Goal: Task Accomplishment & Management: Manage account settings

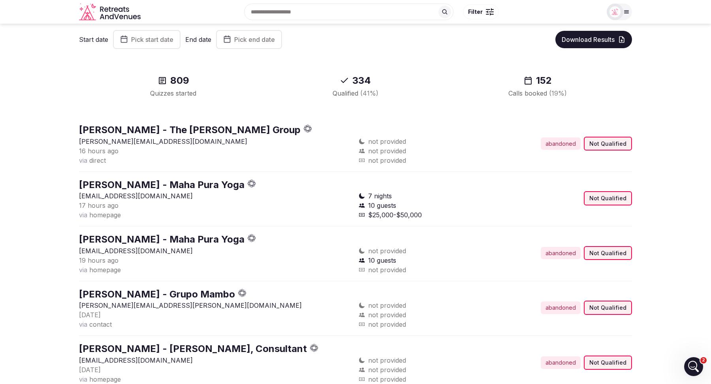
scroll to position [45, 0]
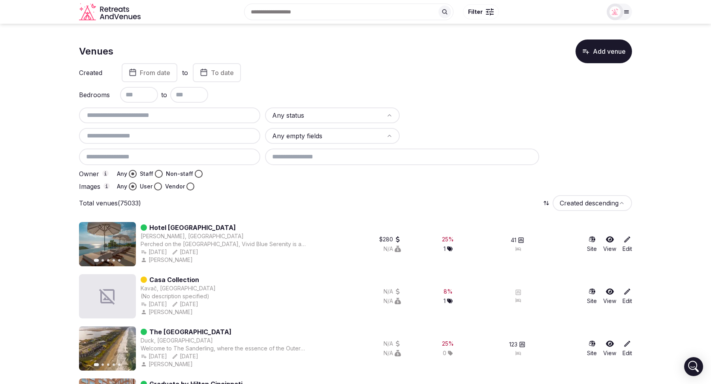
click at [191, 185] on button "Vendor" at bounding box center [191, 187] width 8 height 8
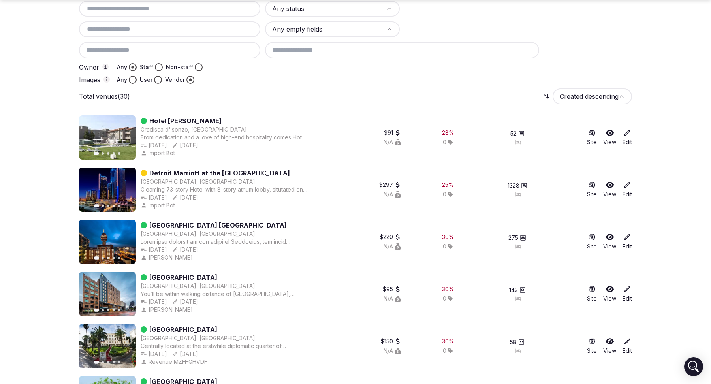
scroll to position [109, 0]
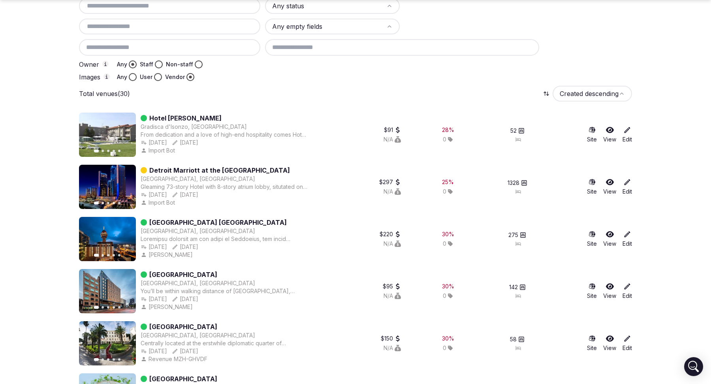
click at [625, 130] on icon at bounding box center [628, 130] width 8 height 8
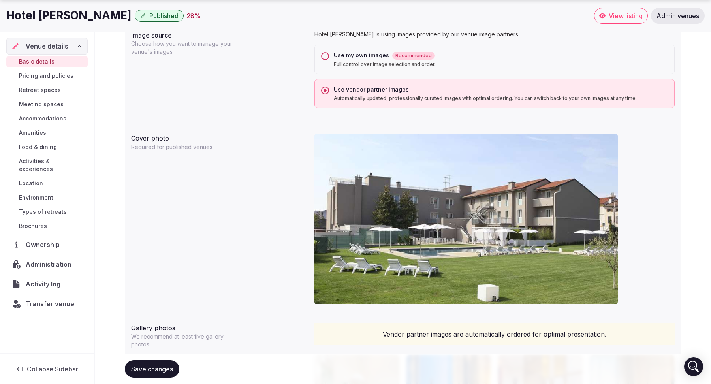
scroll to position [662, 0]
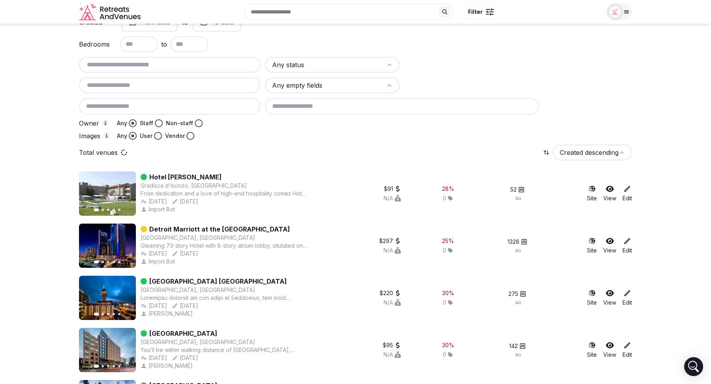
scroll to position [38, 0]
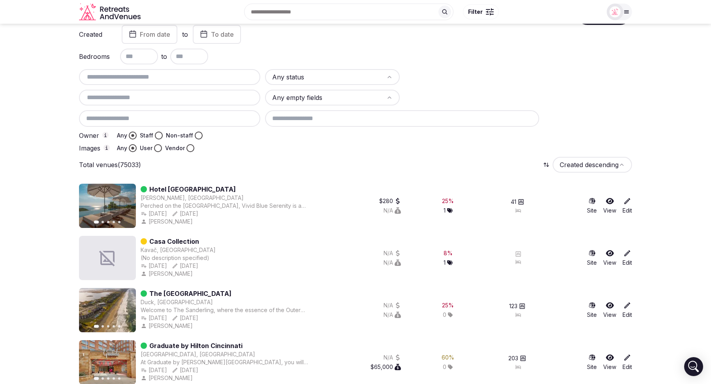
click at [159, 135] on button "Staff" at bounding box center [159, 136] width 8 height 8
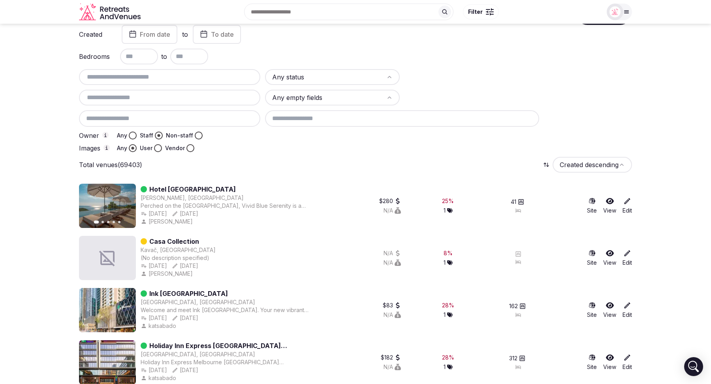
scroll to position [24, 0]
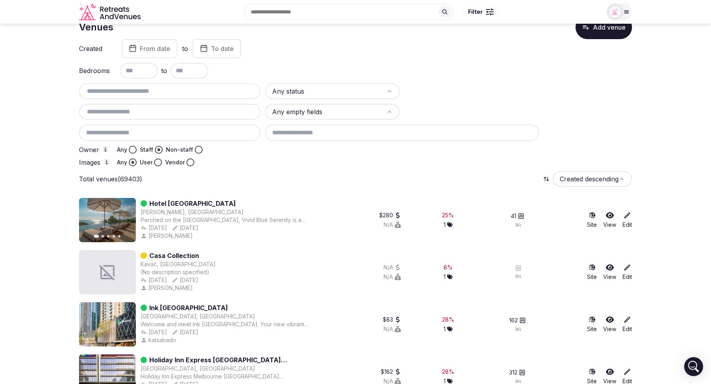
click at [190, 164] on button "Vendor" at bounding box center [191, 162] width 8 height 8
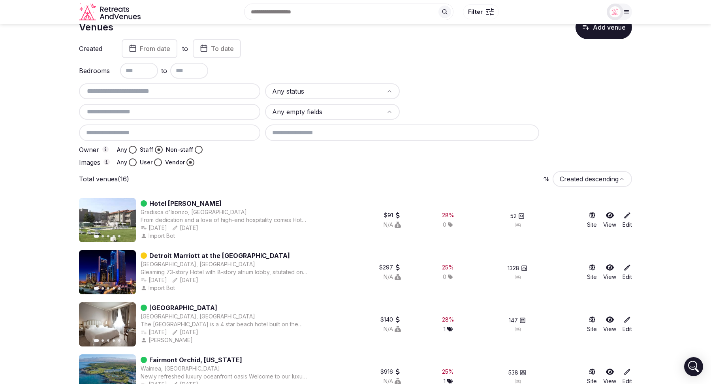
scroll to position [0, 0]
